Goal: Information Seeking & Learning: Find contact information

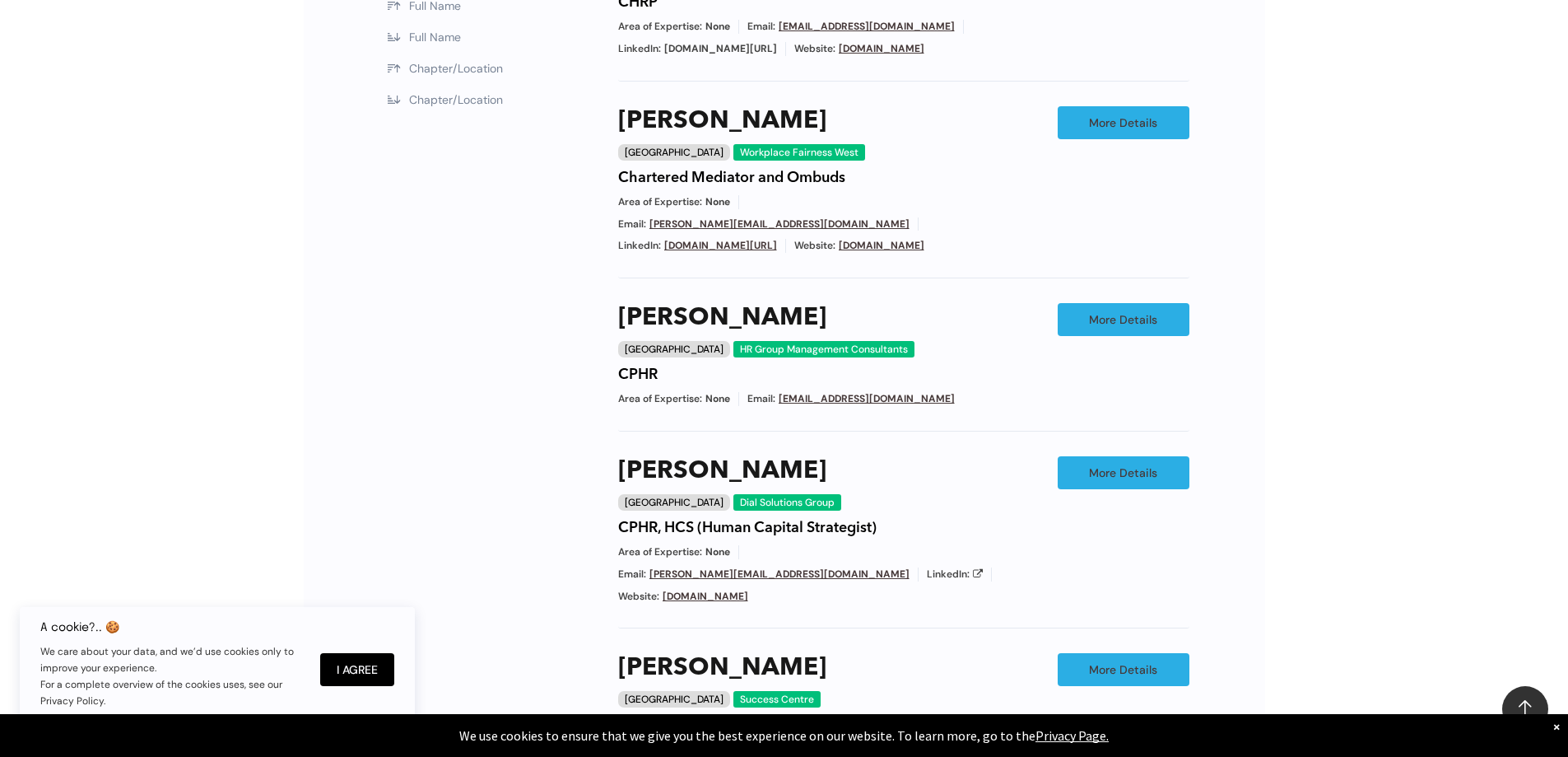
scroll to position [1235, 0]
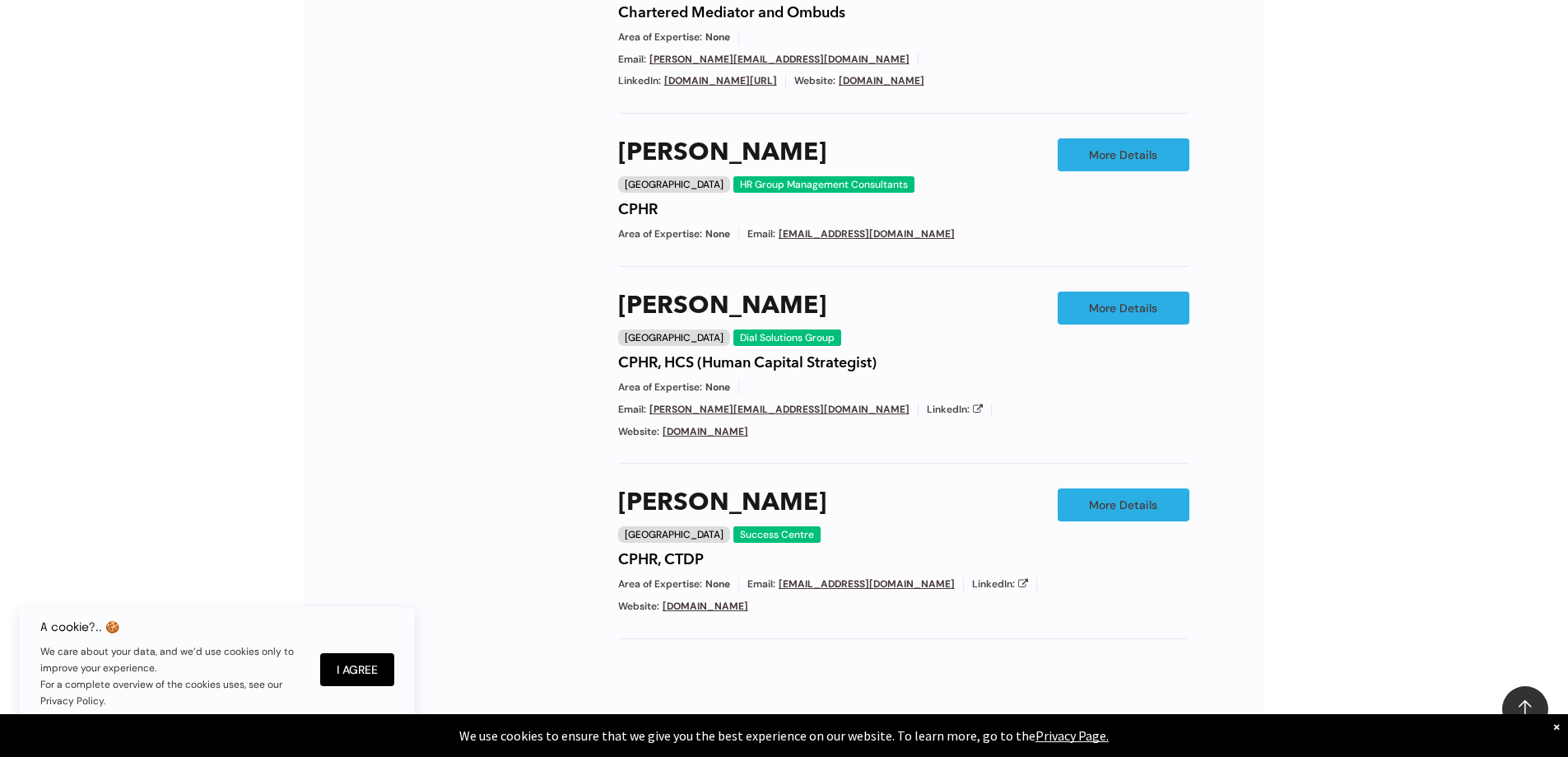
click at [868, 718] on link "2" at bounding box center [870, 734] width 31 height 31
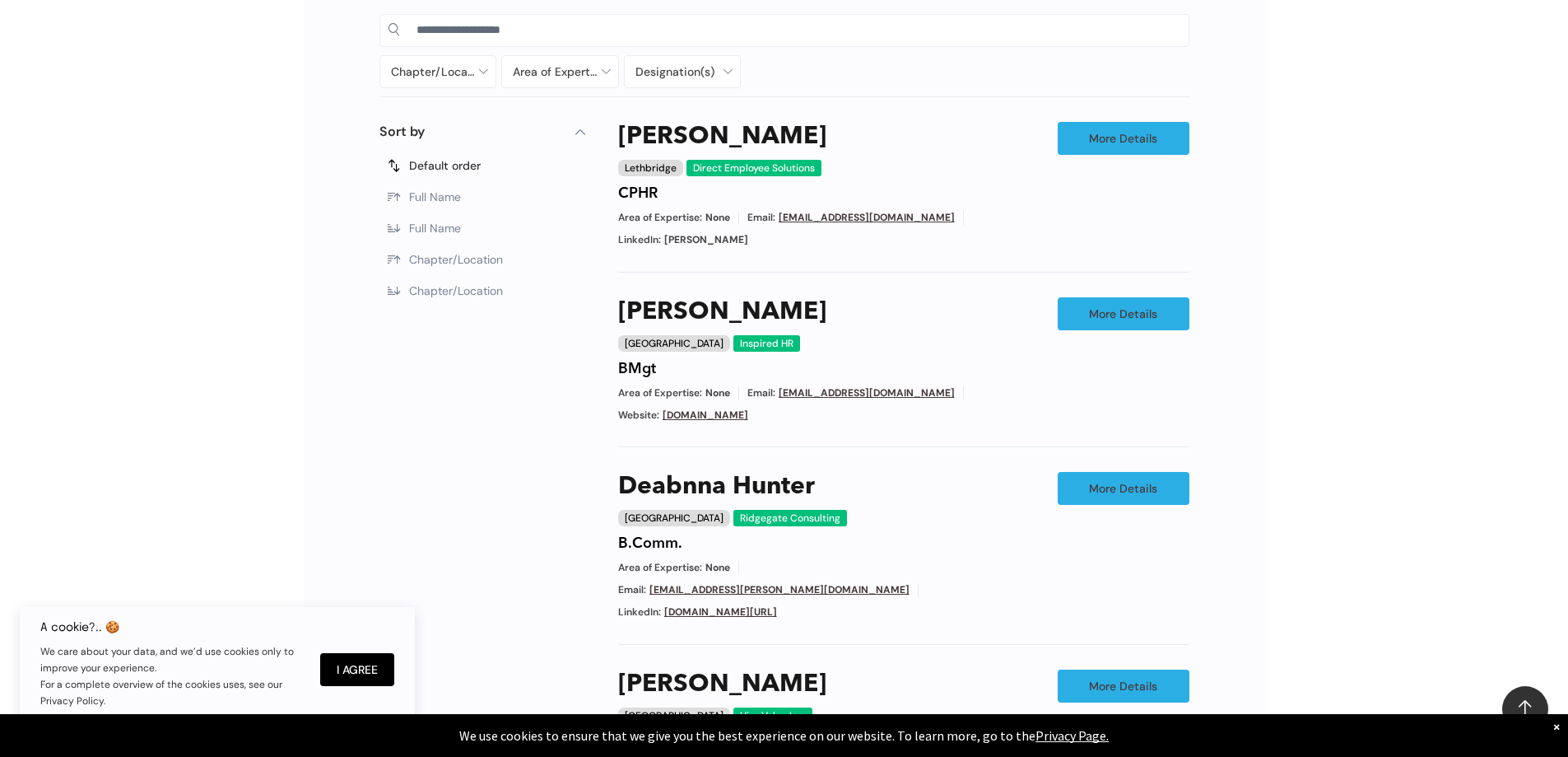
scroll to position [851, 0]
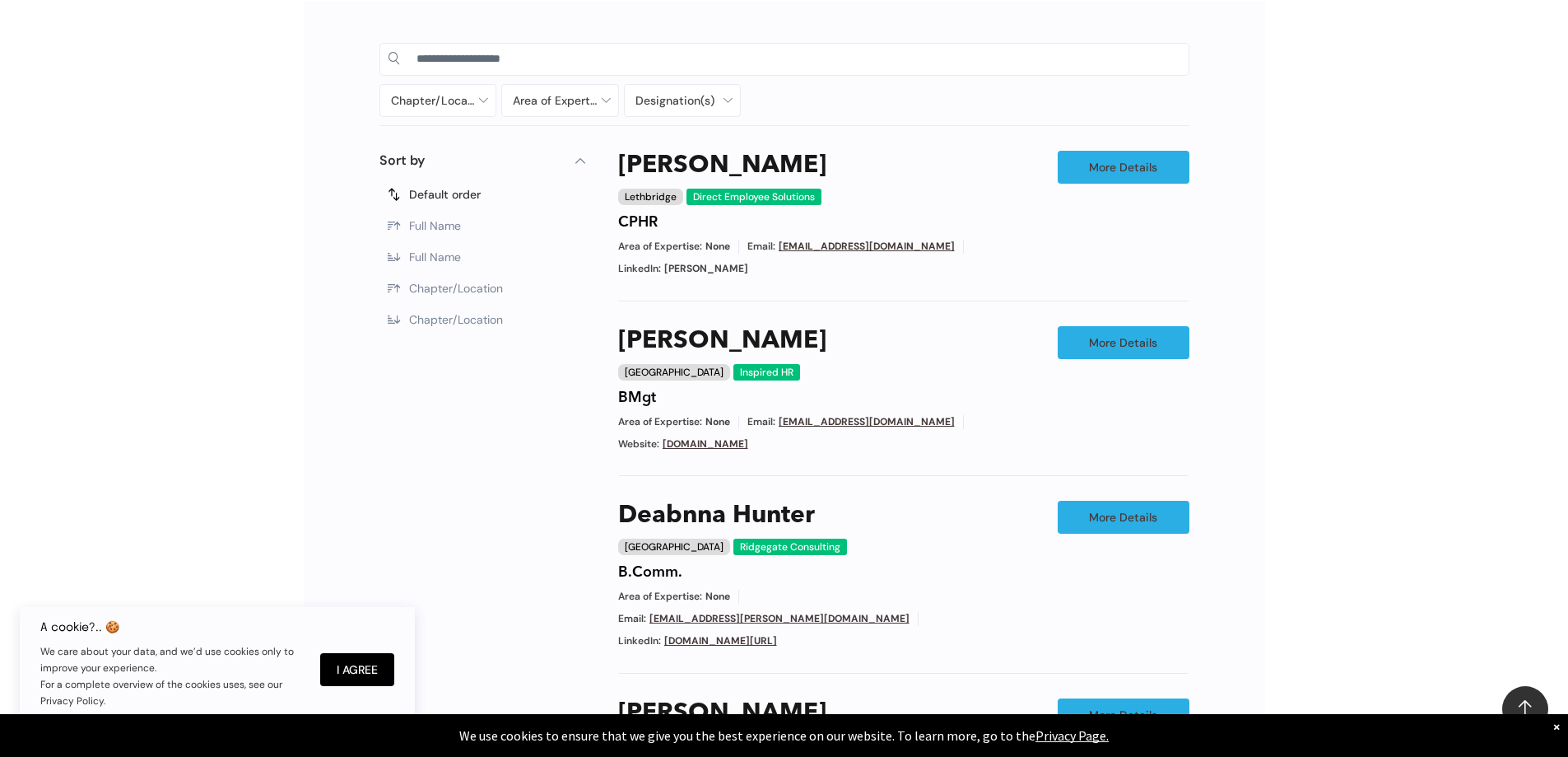
click at [503, 322] on label "Chapter/Location" at bounding box center [482, 319] width 206 height 31
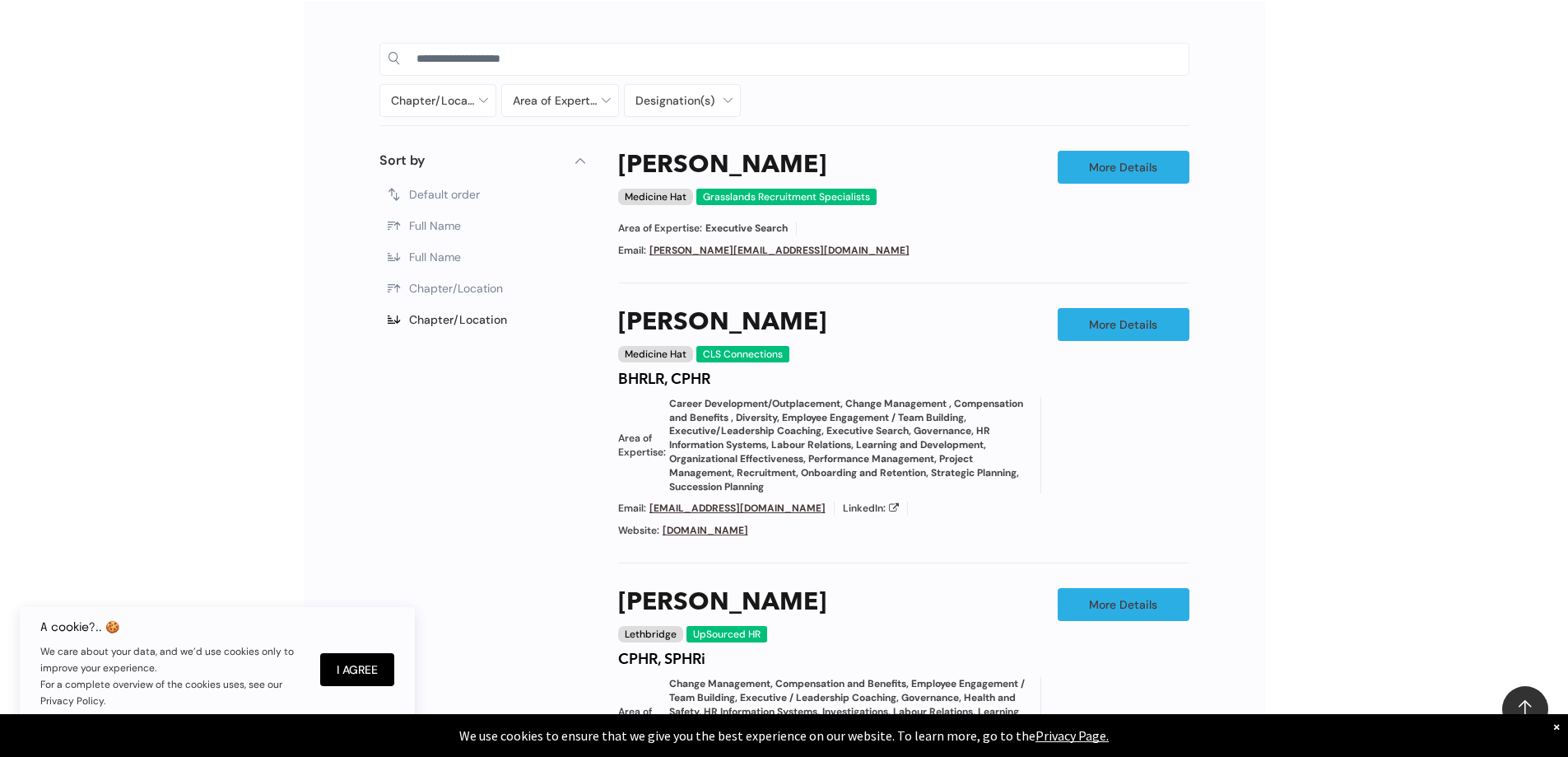
click at [447, 290] on span "Chapter/Location" at bounding box center [456, 288] width 94 height 15
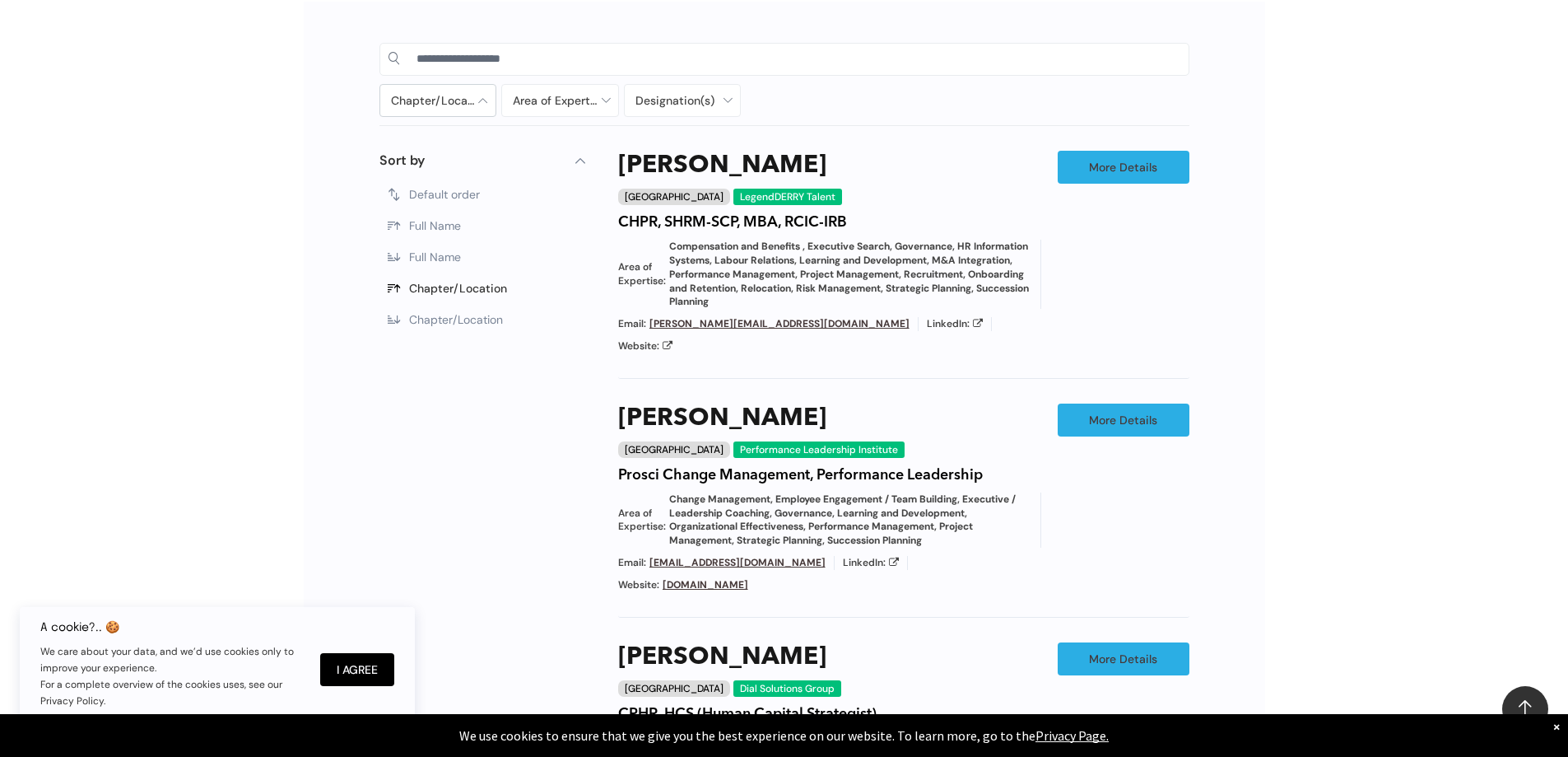
click at [483, 97] on div at bounding box center [438, 100] width 116 height 31
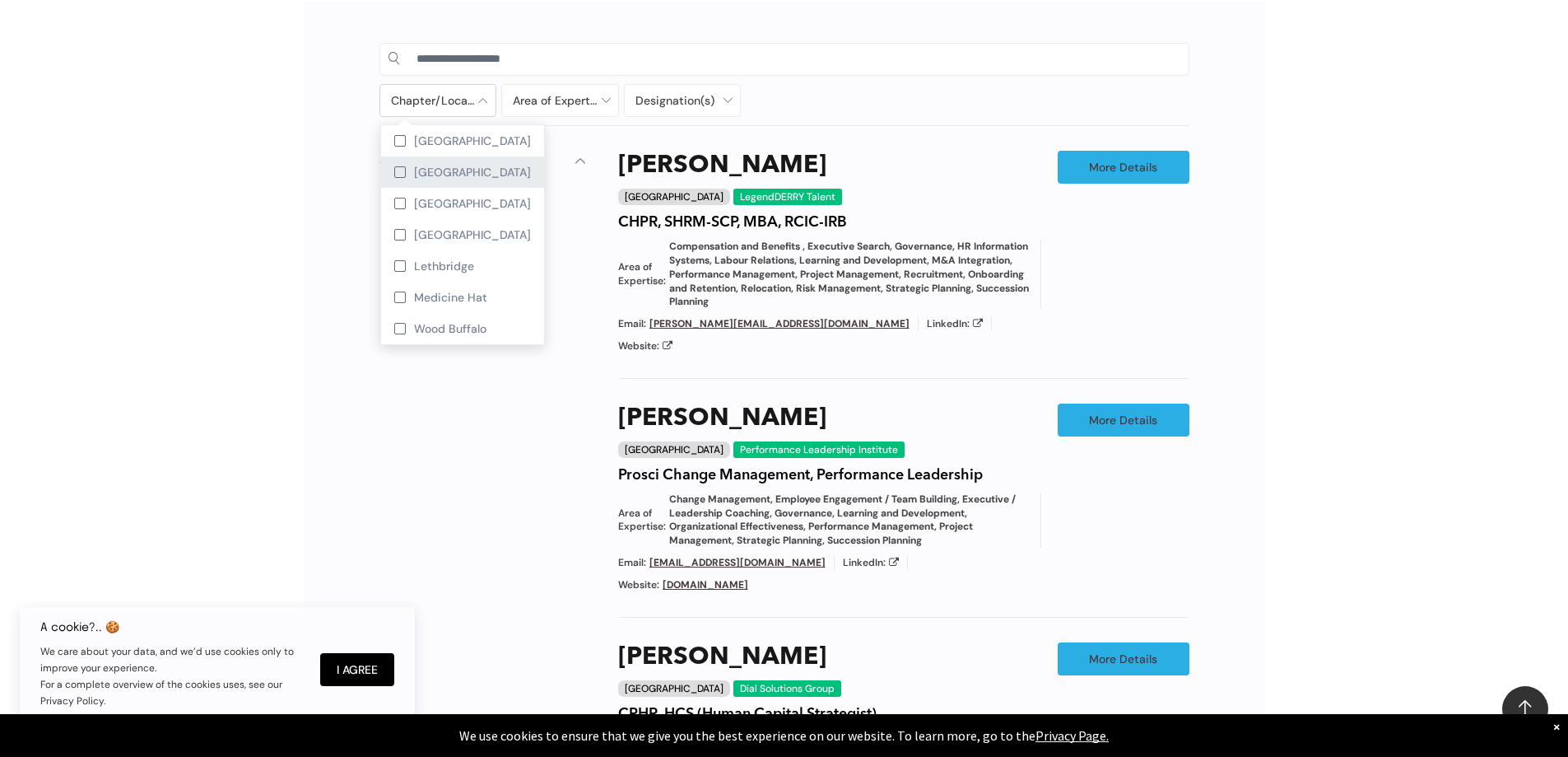
click at [401, 167] on div at bounding box center [400, 172] width 11 height 11
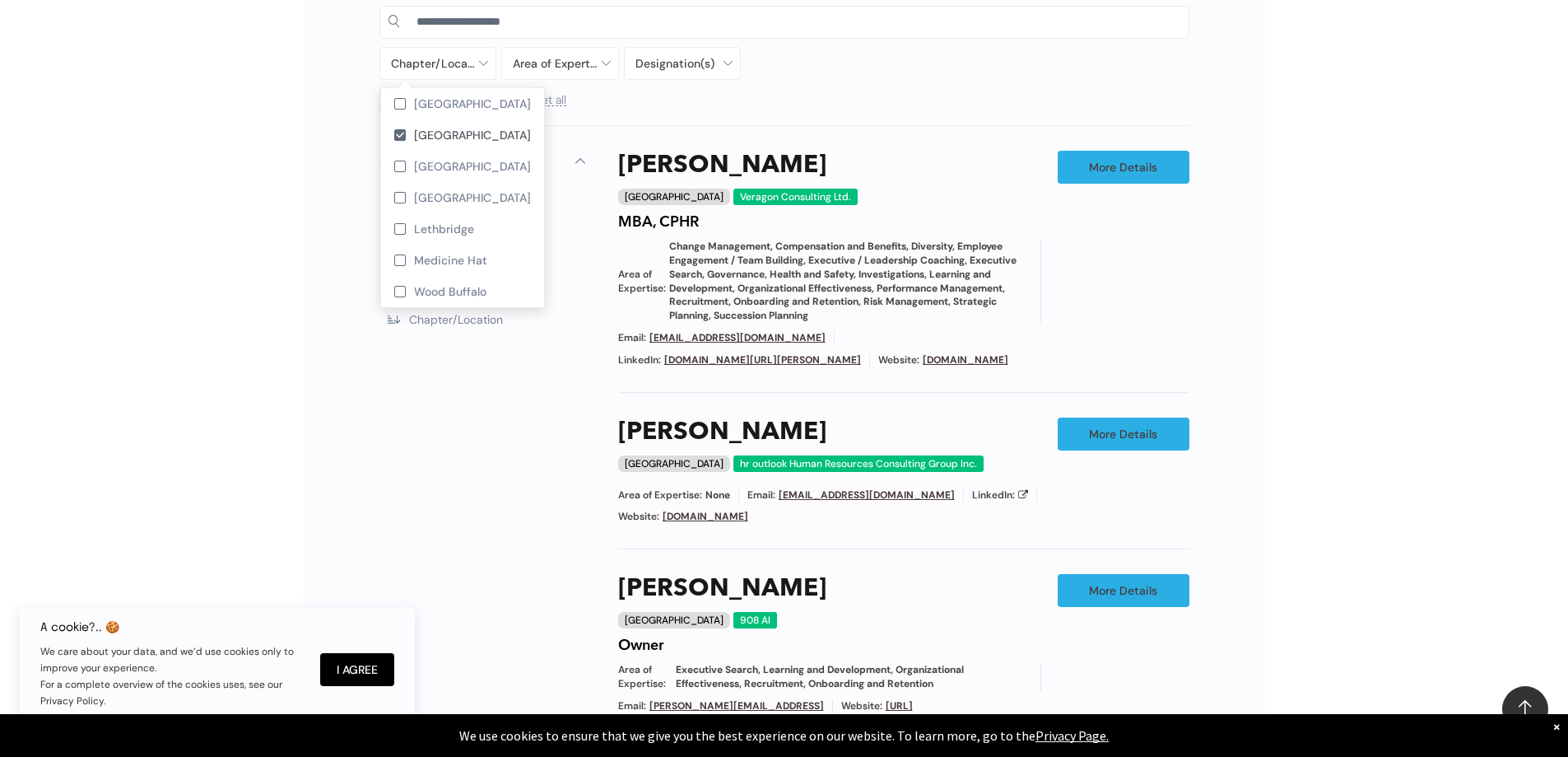
click at [317, 255] on div "Chapter/Location [GEOGRAPHIC_DATA] [GEOGRAPHIC_DATA] [GEOGRAPHIC_DATA] [GEOGRAP…" at bounding box center [785, 367] width 961 height 806
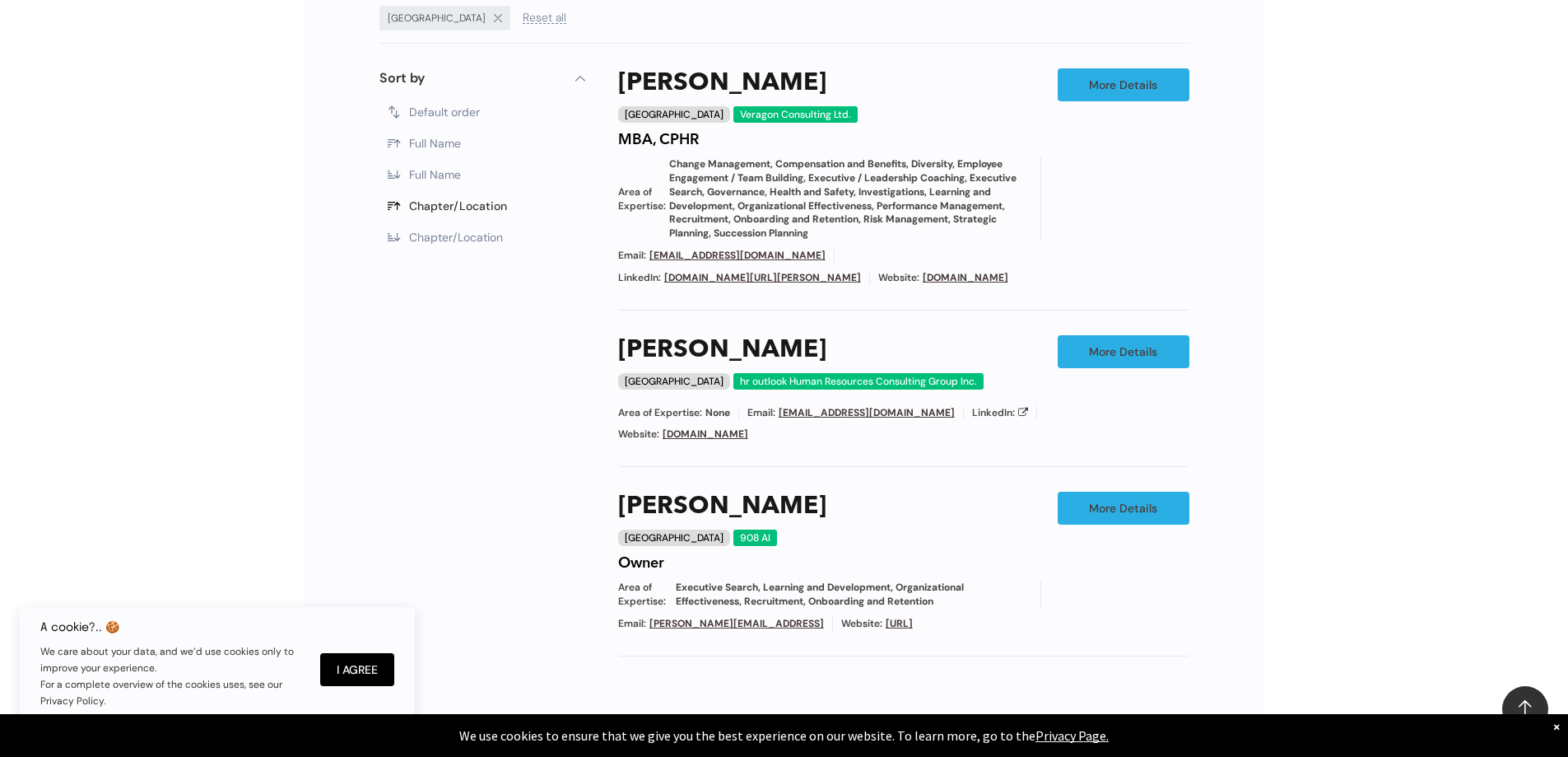
scroll to position [1135, 0]
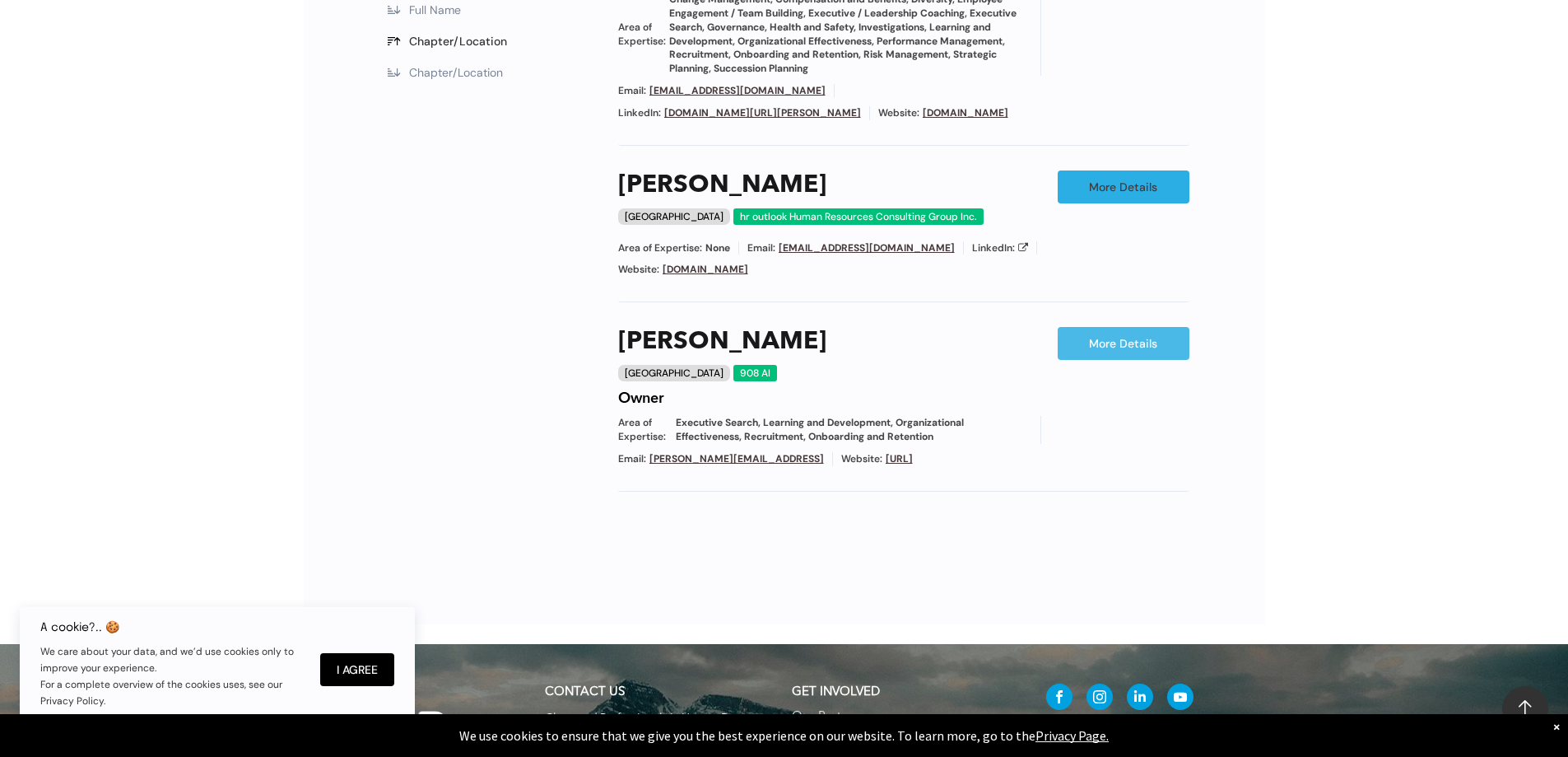
click at [1136, 360] on link "More Details" at bounding box center [1124, 343] width 131 height 33
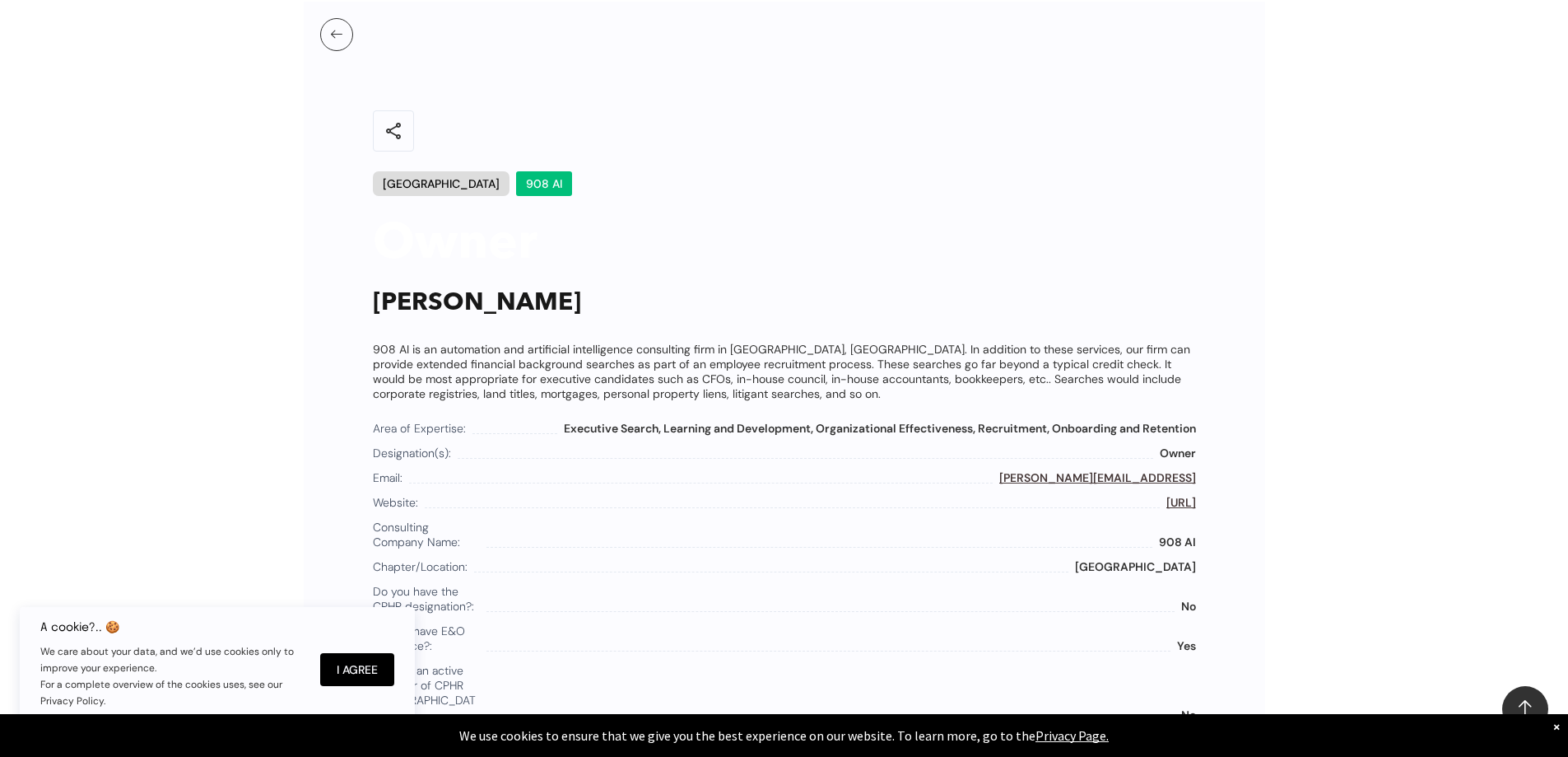
scroll to position [604, 0]
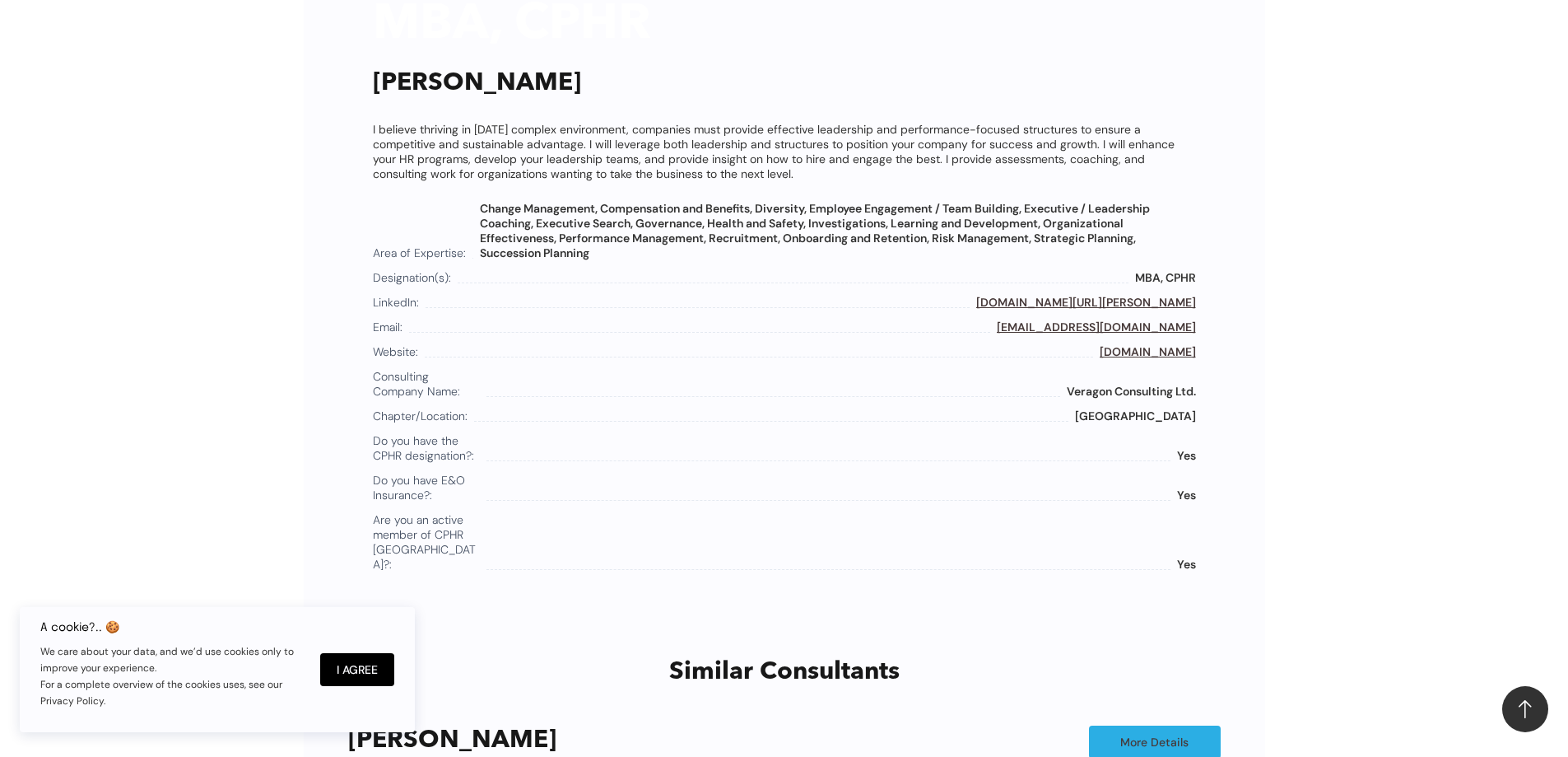
scroll to position [1153, 0]
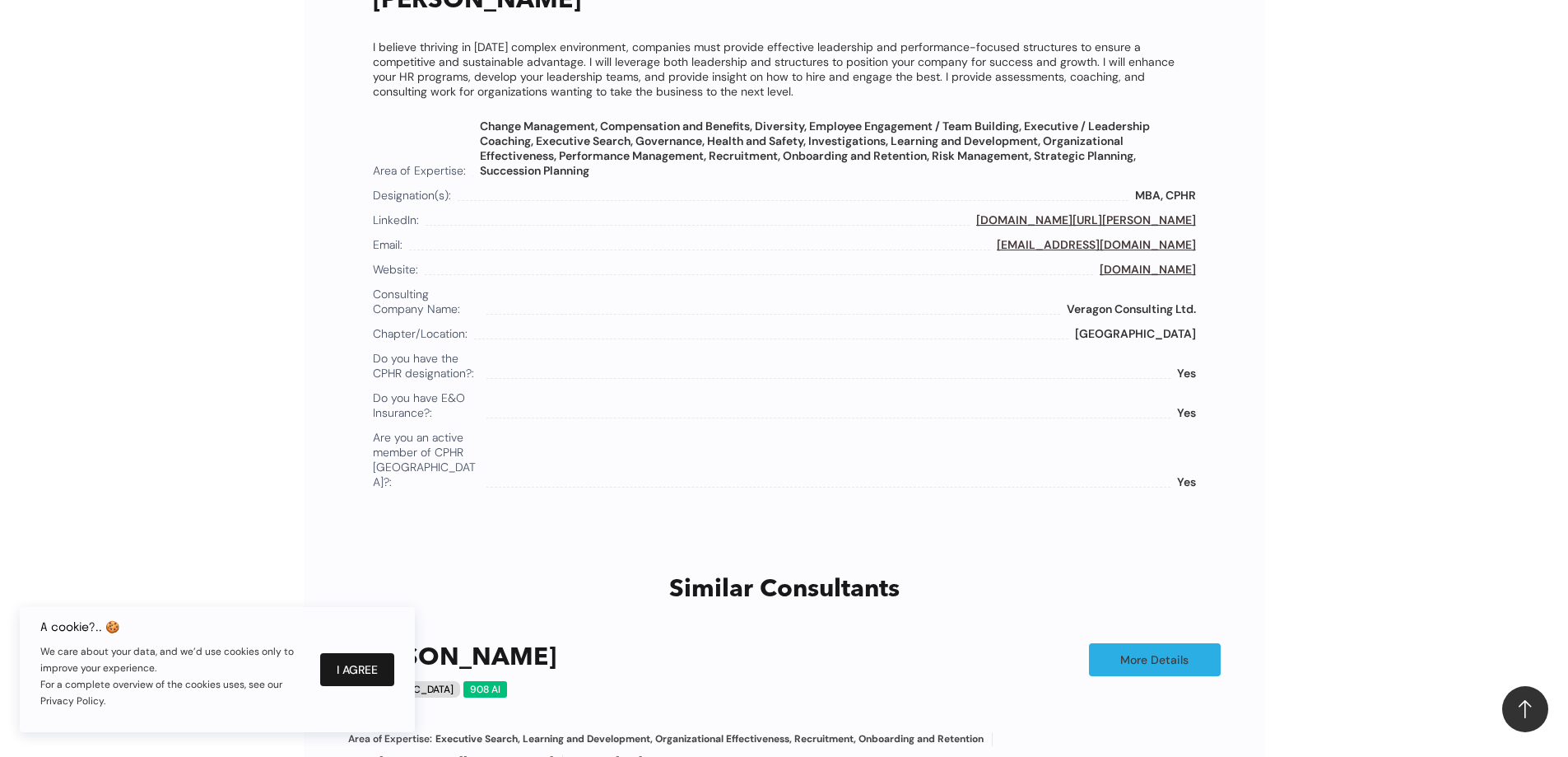
click at [338, 667] on button "I Agree" at bounding box center [357, 669] width 74 height 33
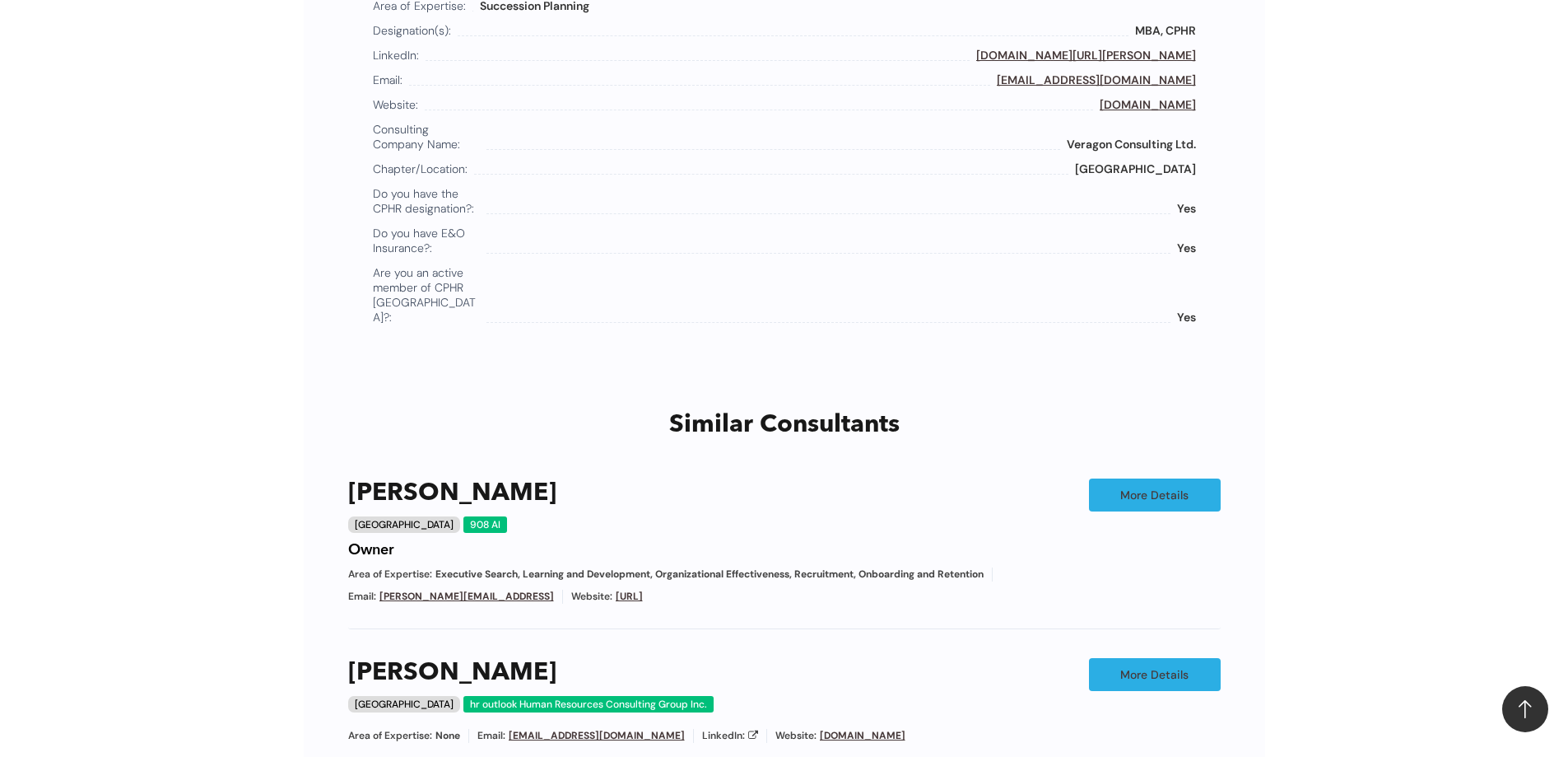
scroll to position [1400, 0]
